Goal: Transaction & Acquisition: Subscribe to service/newsletter

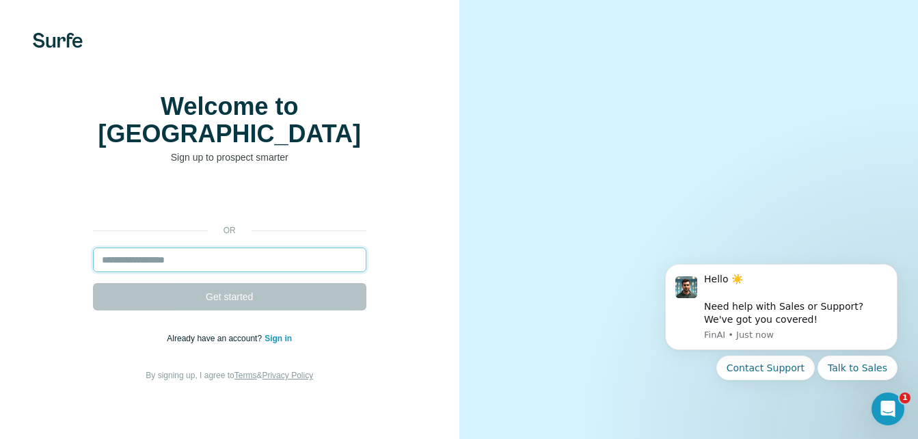
click at [211, 256] on input "email" at bounding box center [230, 260] width 274 height 25
type input "**********"
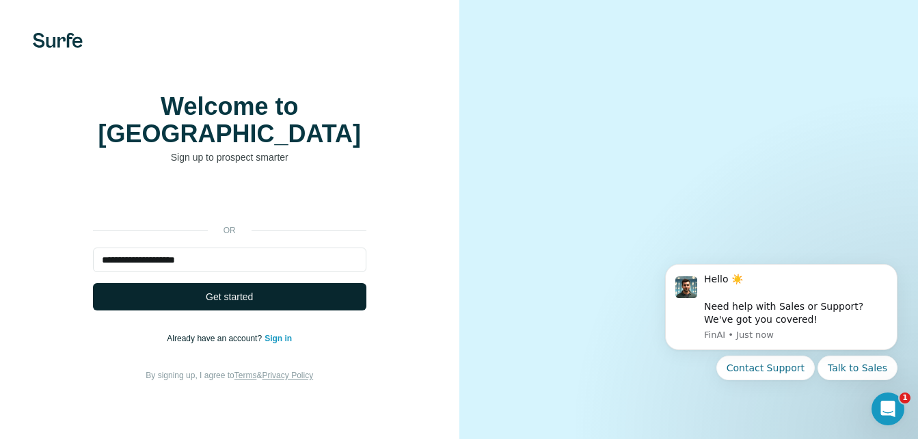
click at [248, 295] on span "Get started" at bounding box center [229, 297] width 47 height 14
